Goal: Information Seeking & Learning: Learn about a topic

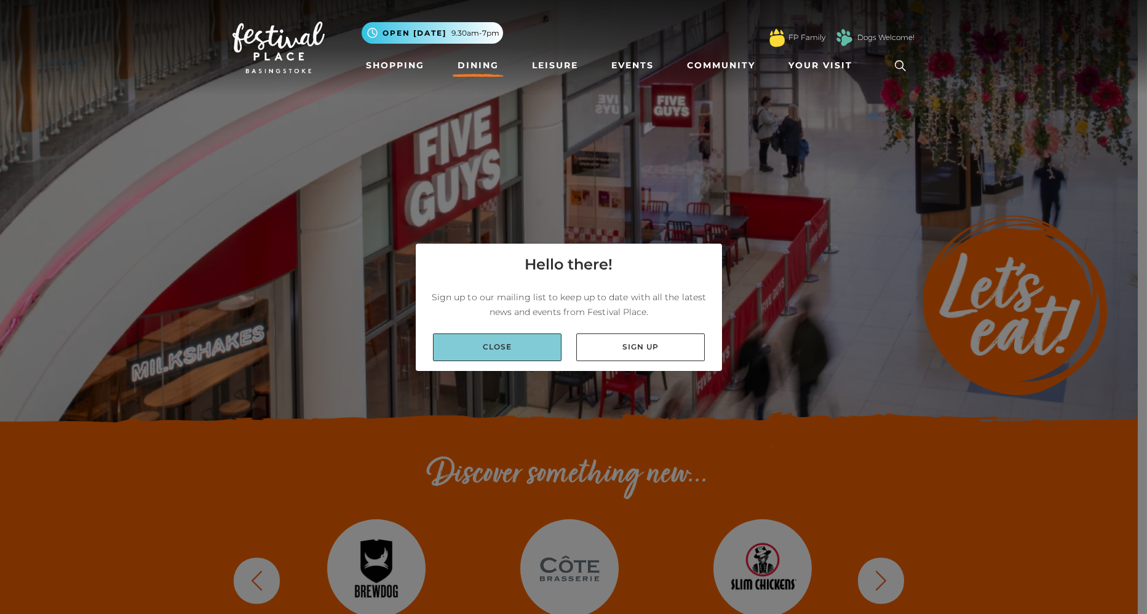
click at [466, 332] on div "Close Sign up" at bounding box center [569, 346] width 306 height 47
click at [476, 341] on link "Close" at bounding box center [497, 347] width 128 height 28
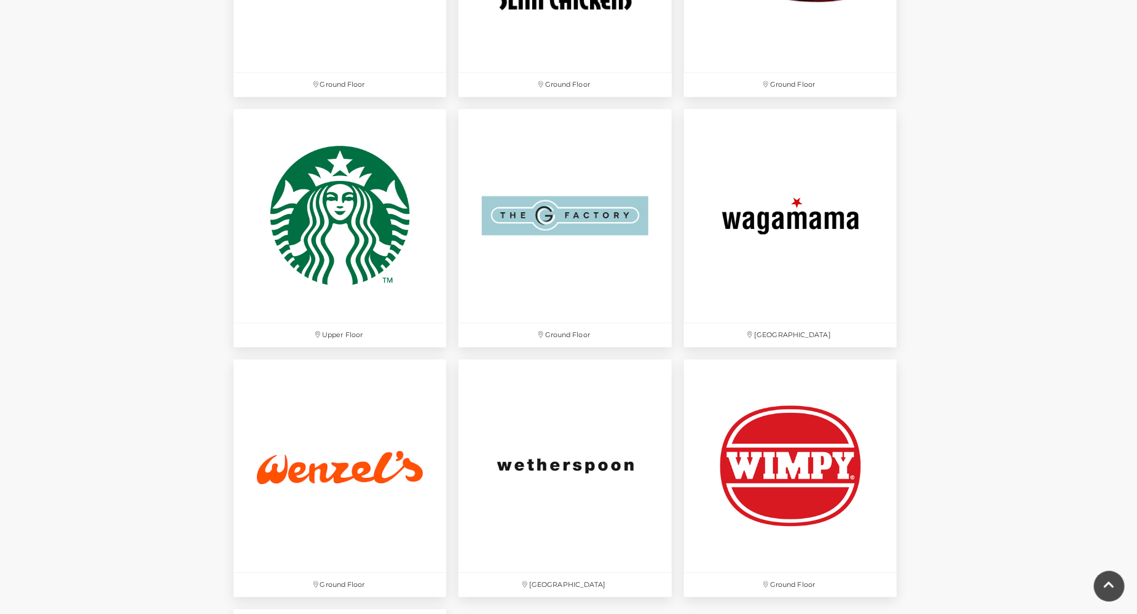
scroll to position [3611, 0]
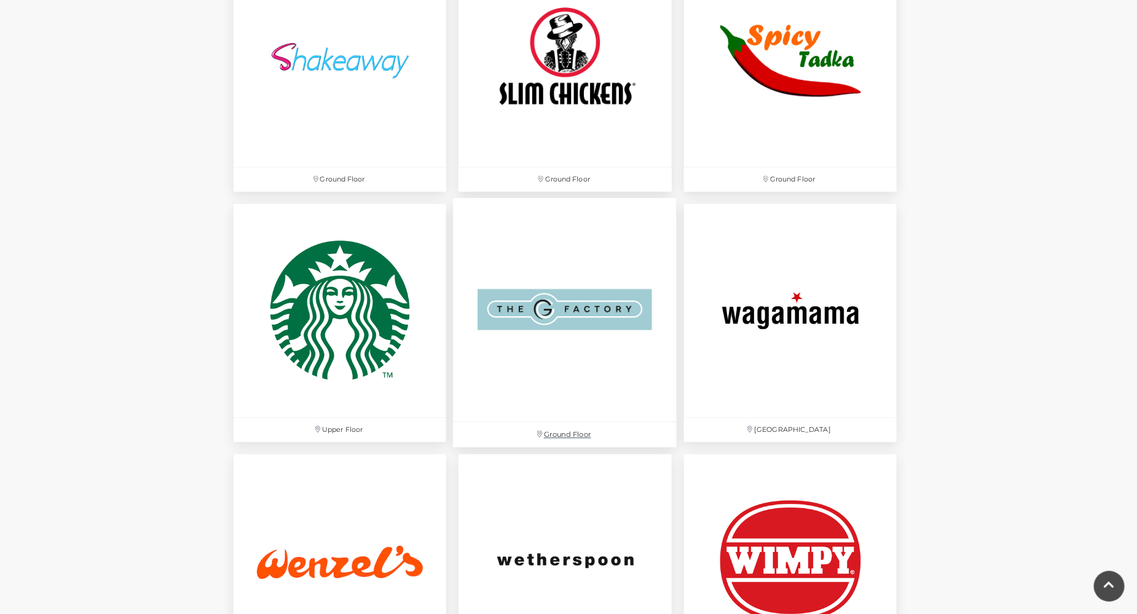
click at [566, 347] on img at bounding box center [566, 310] width 224 height 224
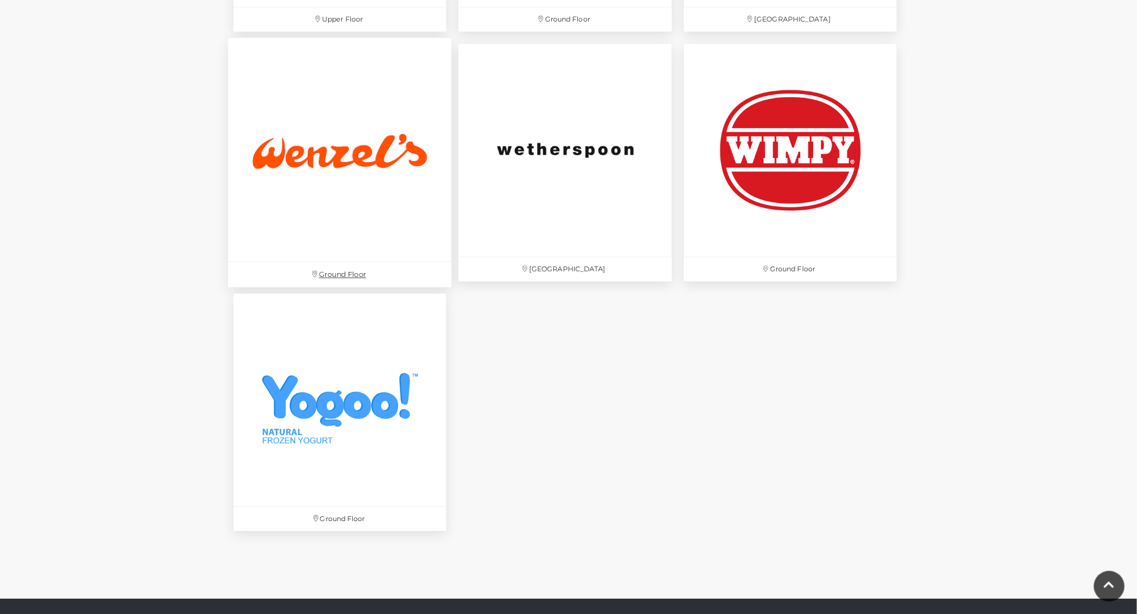
click at [367, 193] on img at bounding box center [340, 150] width 224 height 224
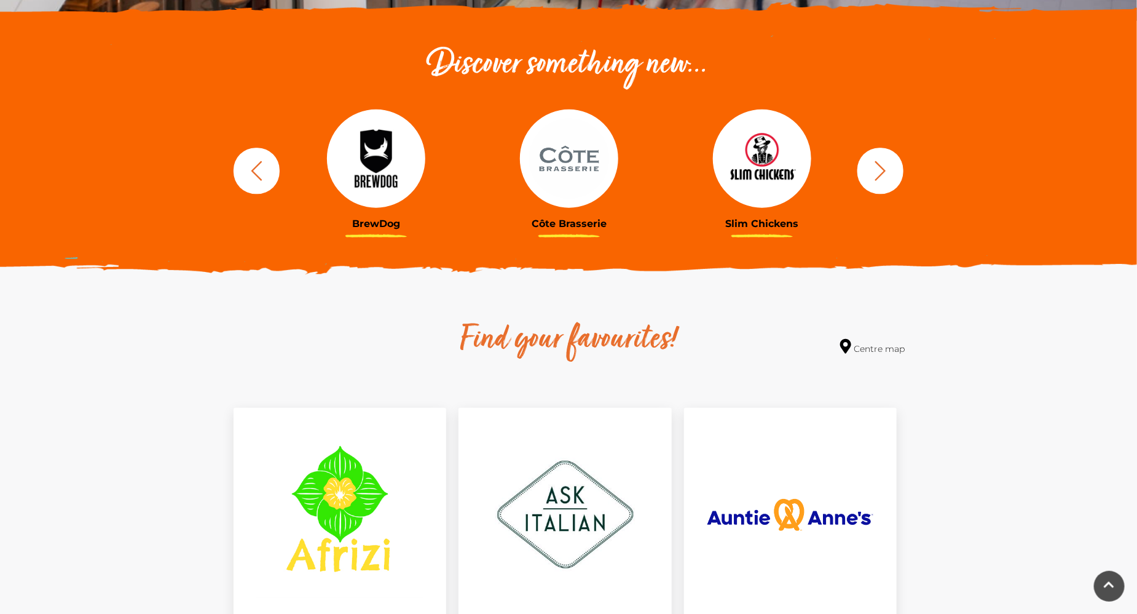
scroll to position [820, 0]
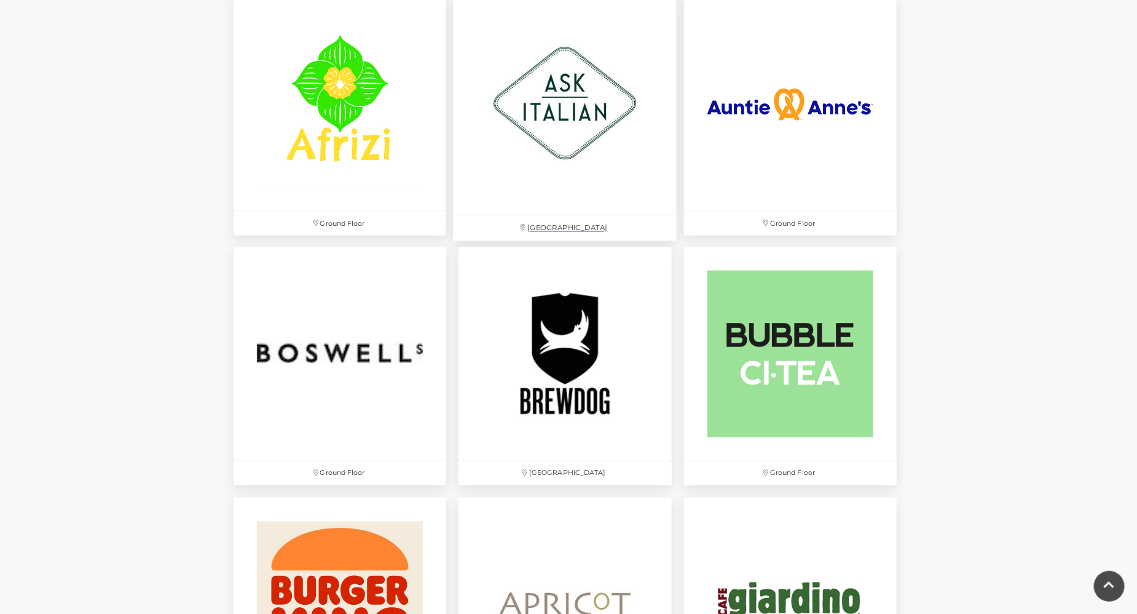
click at [591, 143] on img at bounding box center [566, 104] width 224 height 224
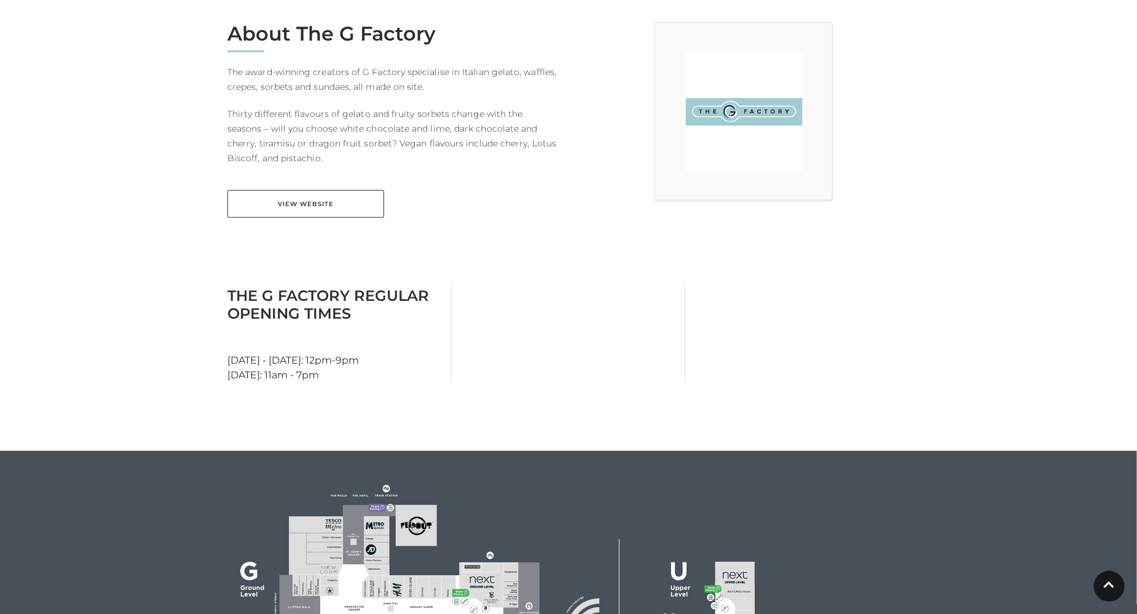
scroll to position [333, 0]
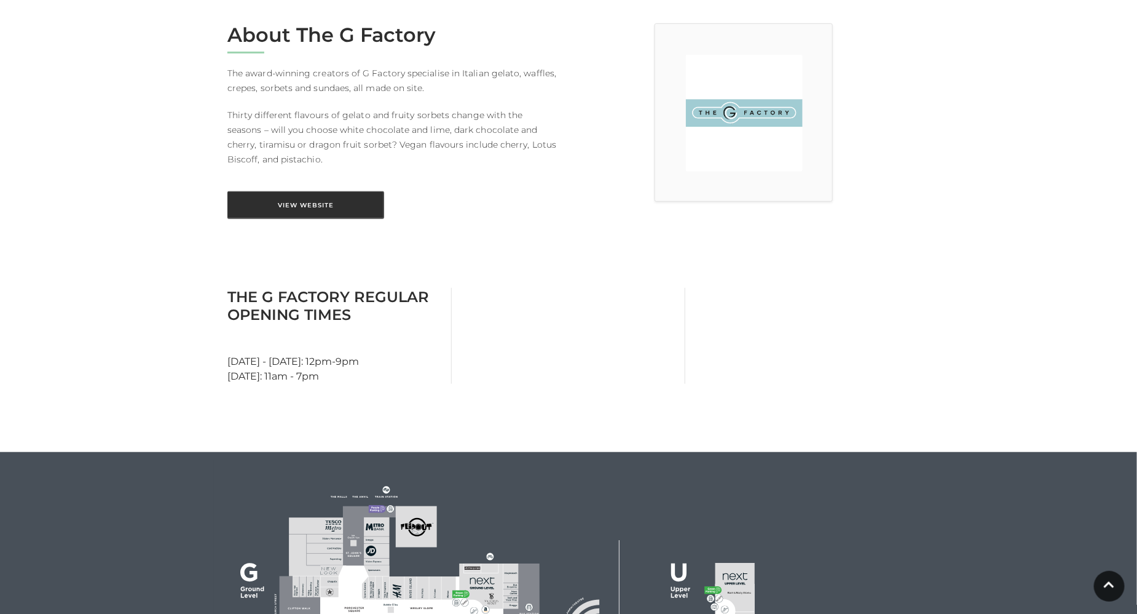
click at [314, 210] on link "View Website" at bounding box center [305, 205] width 157 height 28
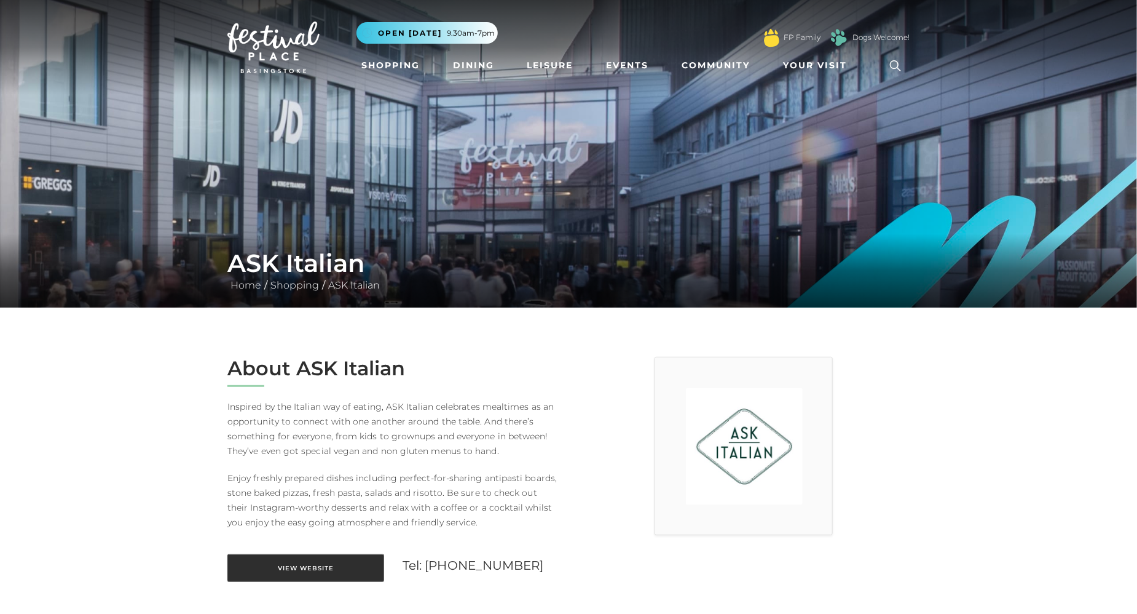
click at [340, 563] on link "View Website" at bounding box center [305, 568] width 157 height 28
